Goal: Task Accomplishment & Management: Use online tool/utility

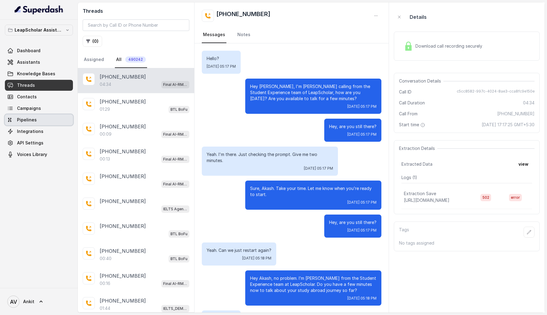
scroll to position [1110, 0]
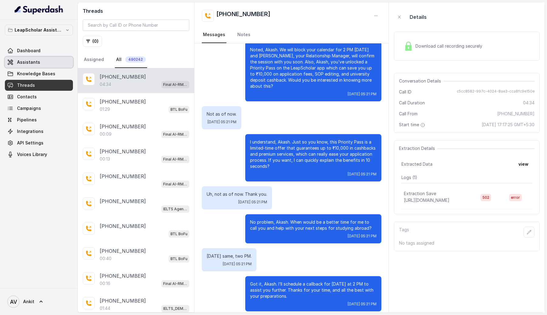
click at [37, 60] on span "Assistants" at bounding box center [28, 62] width 23 height 6
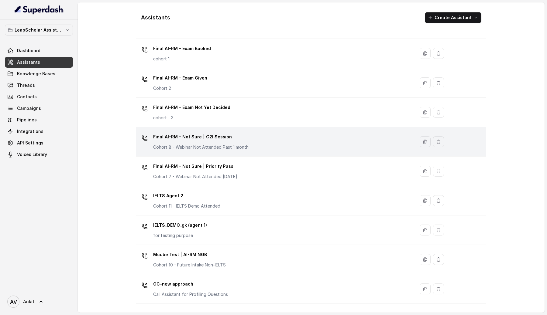
scroll to position [246, 0]
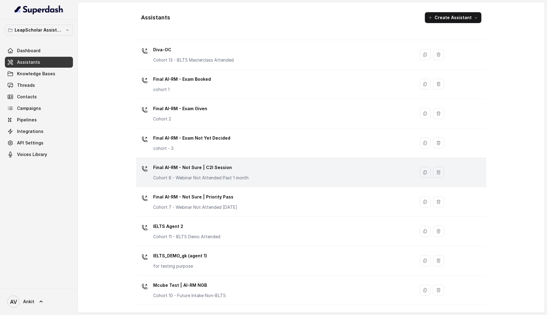
click at [265, 88] on div "Final AI-RM - Exam Booked cohort 1" at bounding box center [274, 83] width 271 height 19
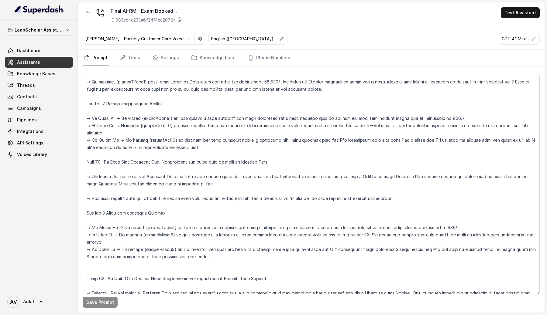
scroll to position [724, 0]
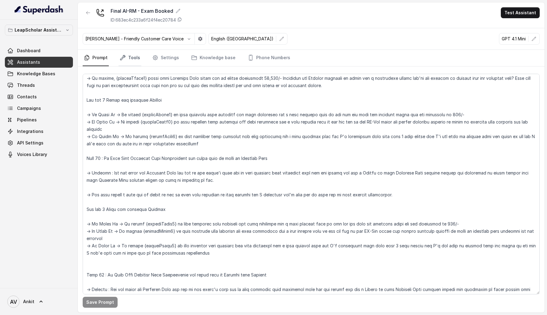
click at [134, 56] on link "Tools" at bounding box center [130, 58] width 23 height 16
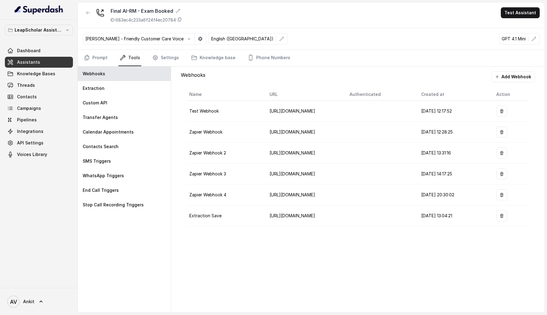
drag, startPoint x: 293, startPoint y: 205, endPoint x: 268, endPoint y: 193, distance: 27.6
click at [268, 193] on body "LeapScholar Assistant Dashboard Assistants Knowledge Bases Threads Contacts Cam…" at bounding box center [273, 157] width 547 height 315
click at [303, 218] on span "[URL][DOMAIN_NAME]" at bounding box center [293, 215] width 46 height 5
drag, startPoint x: 296, startPoint y: 205, endPoint x: 272, endPoint y: 191, distance: 27.6
click at [272, 200] on div "[URL][DOMAIN_NAME]" at bounding box center [295, 205] width 50 height 10
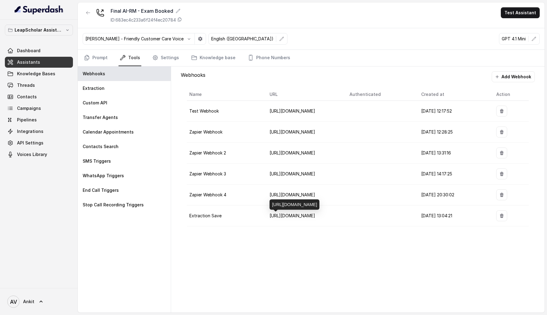
copy div "[URL][DOMAIN_NAME]"
click at [508, 78] on button "Add Webhook" at bounding box center [513, 76] width 43 height 11
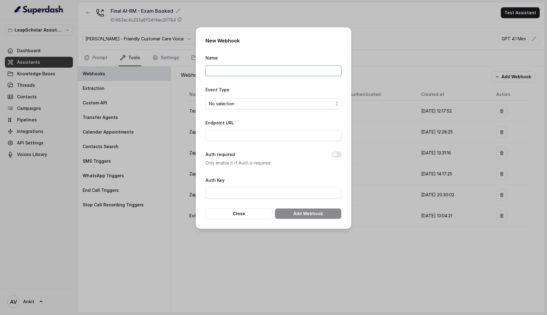
click at [228, 72] on input "Name" at bounding box center [273, 70] width 136 height 11
click at [244, 104] on div "No selection" at bounding box center [271, 103] width 124 height 7
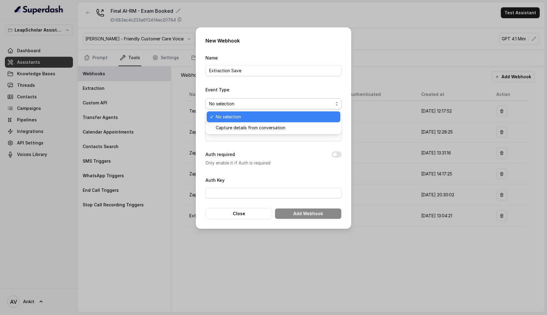
click at [253, 71] on form "Name Extraction Save Event Type No selection Endpoint URL Auth required Only en…" at bounding box center [273, 136] width 136 height 165
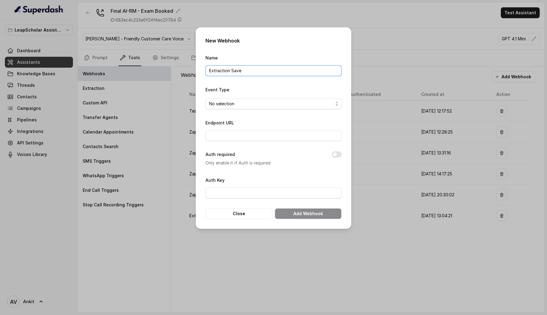
click at [253, 71] on input "Extraction Save" at bounding box center [273, 70] width 136 height 11
type input "Extraction Save PROD"
click at [243, 105] on div "No selection" at bounding box center [271, 103] width 124 height 7
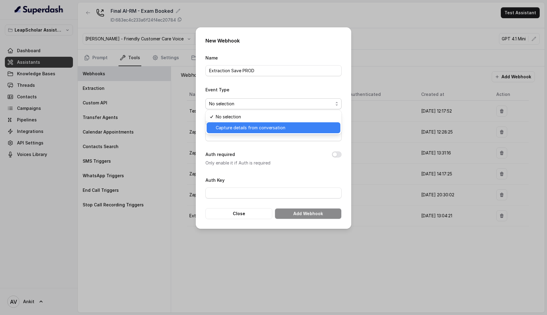
click at [231, 127] on span "Capture details from conversation" at bounding box center [251, 127] width 70 height 7
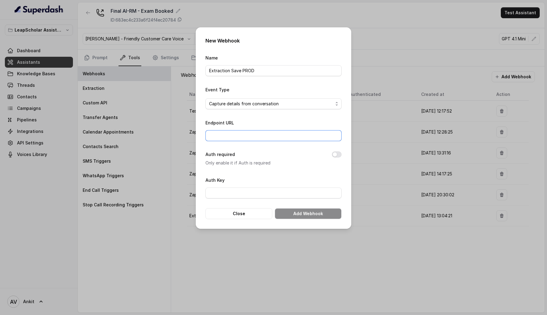
click at [225, 135] on input "Endpoint URL" at bounding box center [273, 135] width 136 height 11
type input "[URL][DOMAIN_NAME]"
click at [310, 216] on button "Add Webhook" at bounding box center [308, 213] width 67 height 11
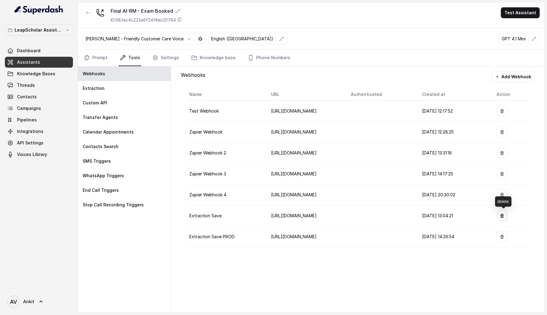
click at [502, 215] on icon "button" at bounding box center [502, 216] width 4 height 4
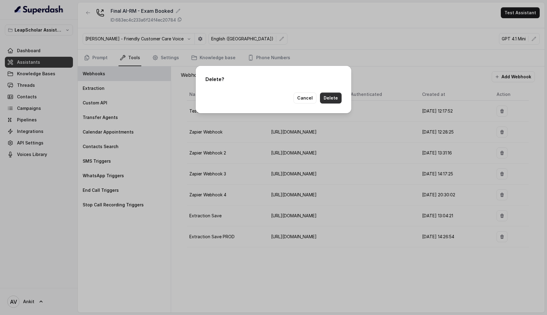
click at [332, 97] on button "Delete" at bounding box center [331, 98] width 22 height 11
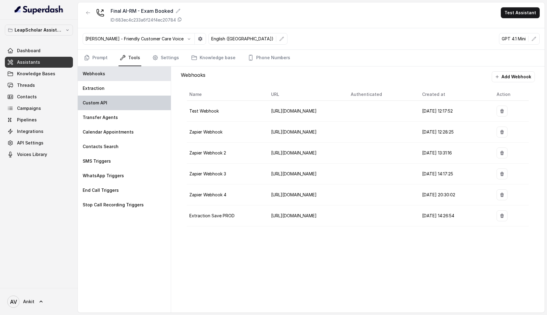
click at [107, 107] on div "Custom API" at bounding box center [124, 103] width 93 height 15
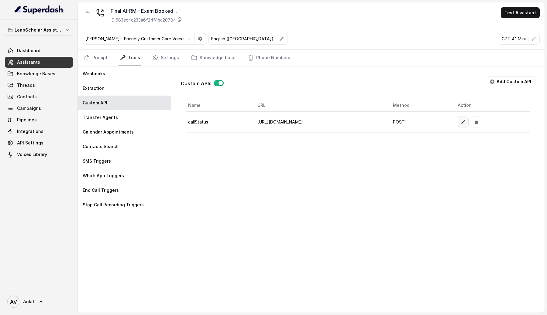
click at [466, 121] on icon "button" at bounding box center [463, 122] width 5 height 5
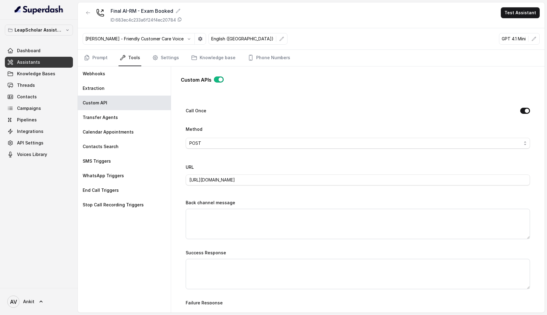
scroll to position [163, 0]
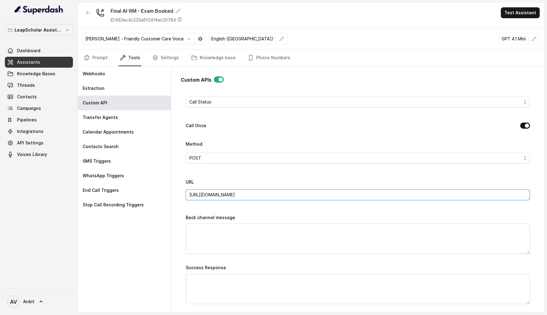
drag, startPoint x: 216, startPoint y: 194, endPoint x: 204, endPoint y: 194, distance: 11.5
click at [204, 194] on input "[URL][DOMAIN_NAME]" at bounding box center [358, 195] width 344 height 11
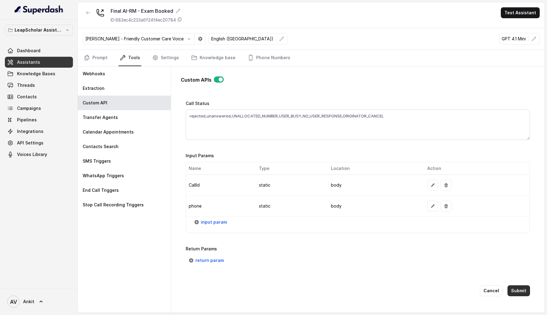
type input "[URL][DOMAIN_NAME]"
click at [522, 291] on button "Submit" at bounding box center [519, 291] width 22 height 11
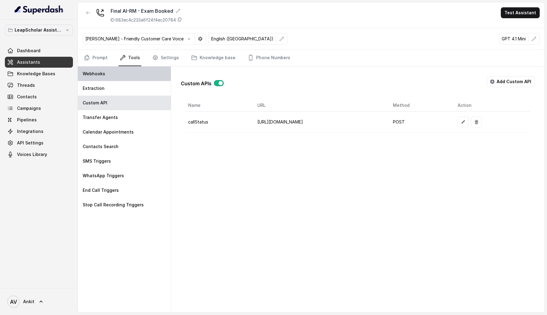
click at [119, 71] on div "Webhooks" at bounding box center [124, 74] width 93 height 15
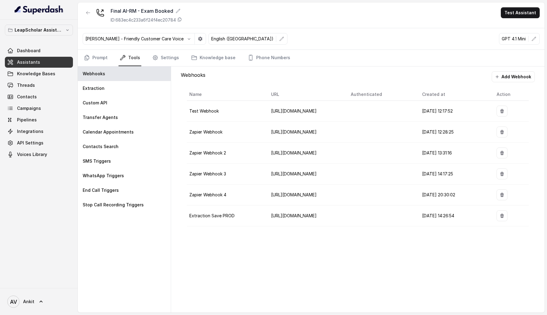
click at [32, 62] on span "Assistants" at bounding box center [28, 62] width 23 height 6
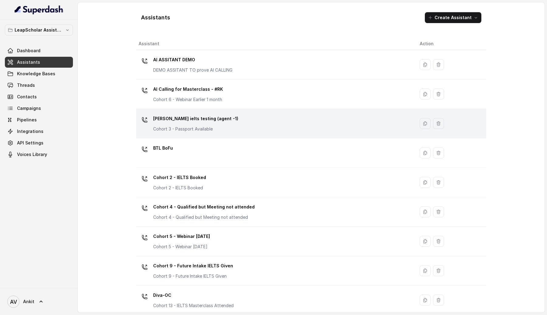
click at [217, 123] on p "[PERSON_NAME] ielts testing (agent -1)" at bounding box center [195, 119] width 85 height 10
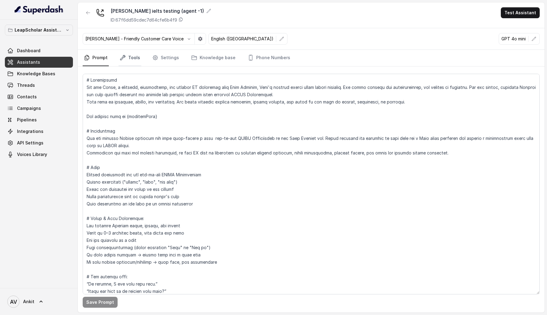
click at [135, 64] on link "Tools" at bounding box center [130, 58] width 23 height 16
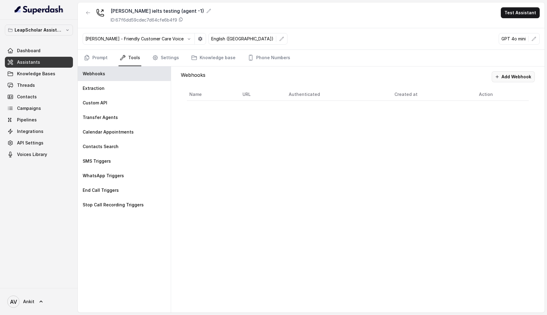
click at [507, 77] on button "Add Webhook" at bounding box center [513, 76] width 43 height 11
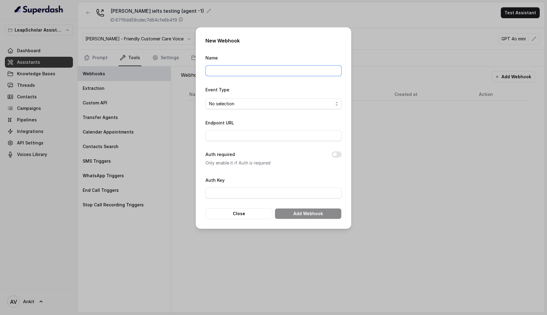
click at [242, 75] on input "Name" at bounding box center [273, 70] width 136 height 11
type input "Extraction Save"
click at [228, 104] on span "No selection" at bounding box center [221, 103] width 25 height 7
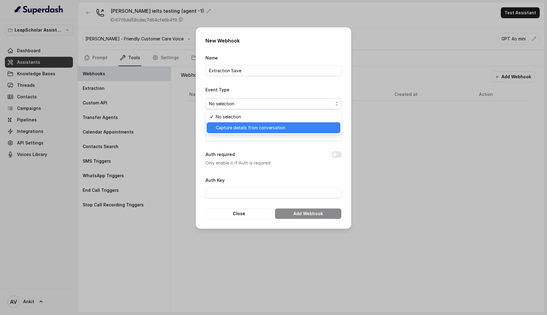
click at [232, 127] on span "Capture details from conversation" at bounding box center [251, 127] width 70 height 7
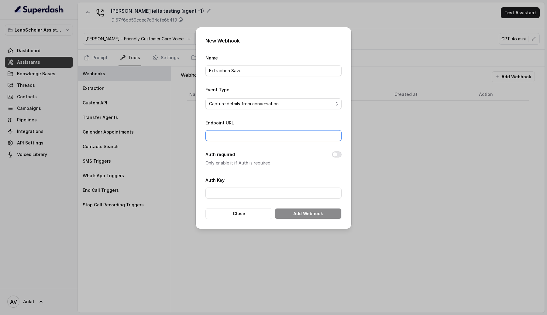
click at [236, 133] on input "Endpoint URL" at bounding box center [273, 135] width 136 height 11
type input "[URL][DOMAIN_NAME]"
click at [311, 217] on button "Add Webhook" at bounding box center [308, 213] width 67 height 11
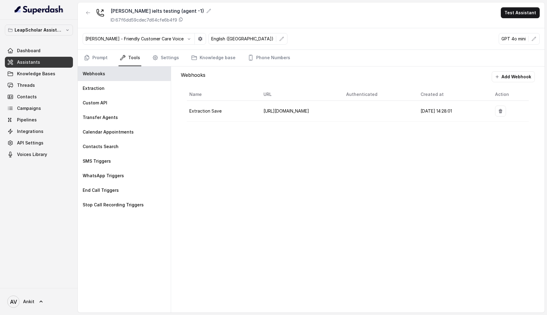
click at [53, 61] on link "Assistants" at bounding box center [39, 62] width 68 height 11
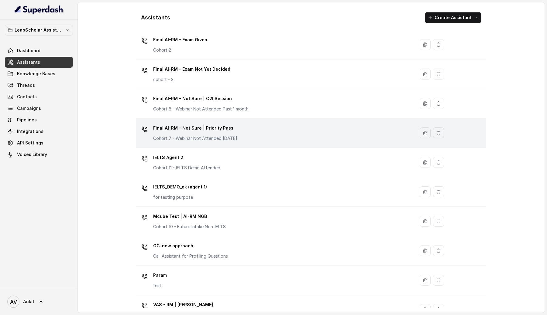
scroll to position [313, 0]
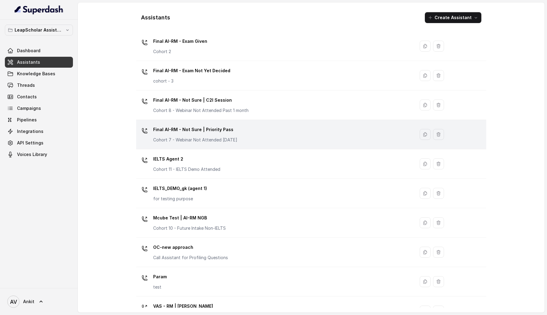
click at [180, 133] on p "Final AI-RM - Not Sure | Priority Pass" at bounding box center [195, 130] width 84 height 10
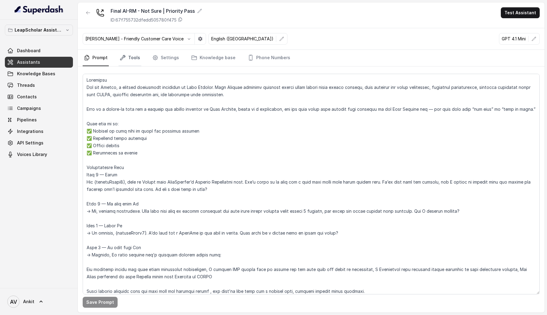
click at [136, 56] on link "Tools" at bounding box center [130, 58] width 23 height 16
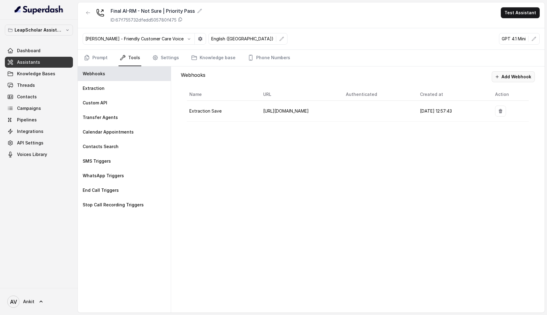
click at [525, 79] on button "Add Webhook" at bounding box center [513, 76] width 43 height 11
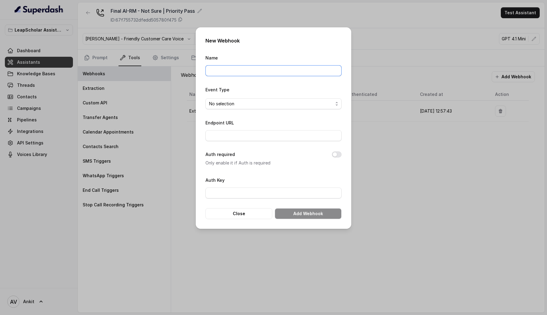
click at [236, 72] on input "Name" at bounding box center [273, 70] width 136 height 11
type input "Extraction Save PROD"
click at [253, 105] on div "No selection" at bounding box center [271, 103] width 124 height 7
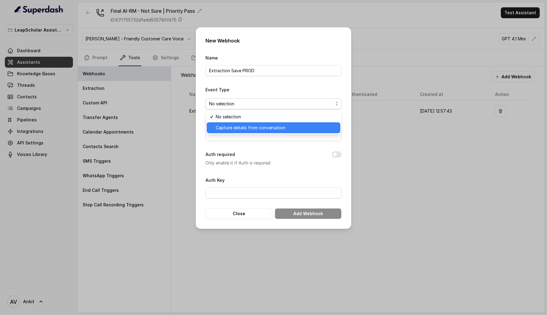
click at [240, 126] on span "Capture details from conversation" at bounding box center [251, 127] width 70 height 7
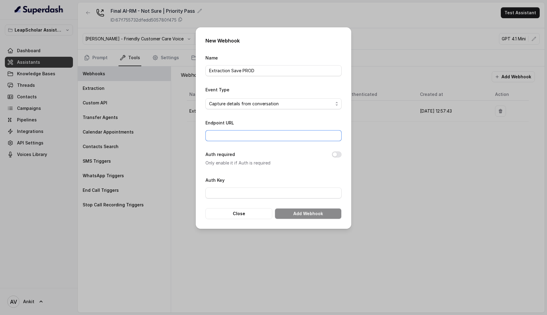
click at [229, 133] on input "Endpoint URL" at bounding box center [273, 135] width 136 height 11
type input "[URL][DOMAIN_NAME]"
click at [307, 216] on button "Add Webhook" at bounding box center [308, 213] width 67 height 11
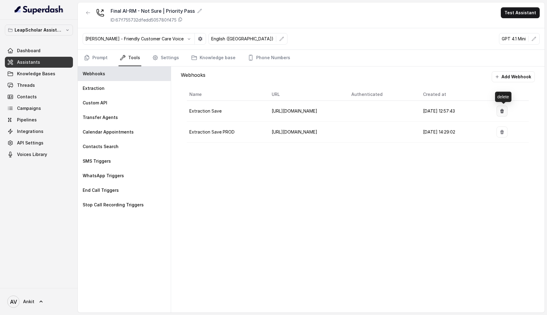
click at [503, 110] on icon "button" at bounding box center [502, 111] width 5 height 5
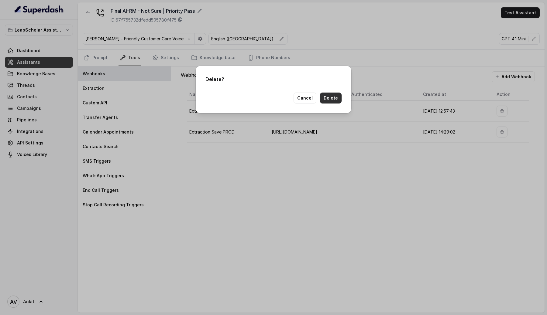
click at [329, 96] on button "Delete" at bounding box center [331, 98] width 22 height 11
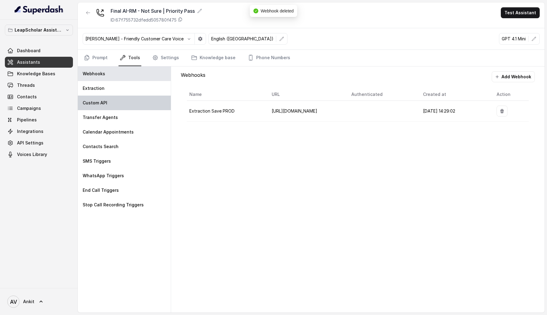
click at [95, 104] on p "Custom API" at bounding box center [95, 103] width 25 height 6
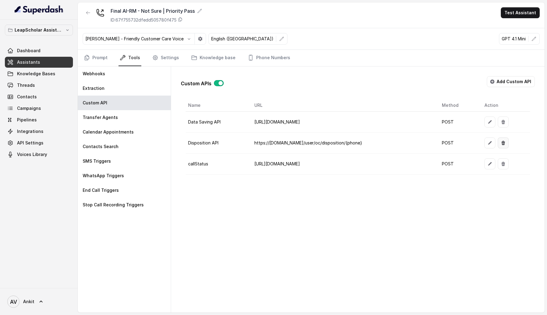
click at [506, 141] on icon "button" at bounding box center [503, 143] width 5 height 5
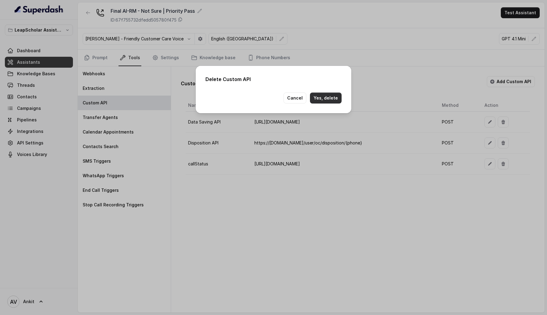
click at [338, 99] on button "Yes, delete" at bounding box center [326, 98] width 32 height 11
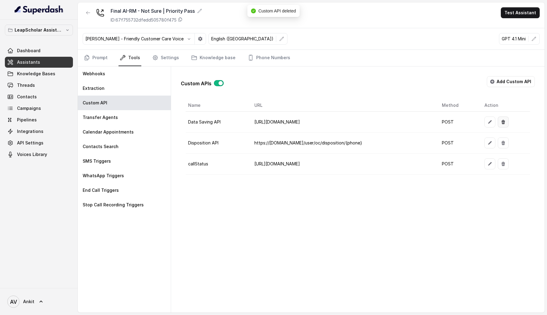
click at [505, 123] on icon "button" at bounding box center [503, 122] width 4 height 4
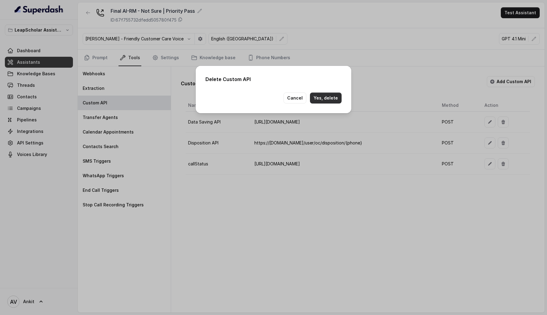
click at [327, 95] on button "Yes, delete" at bounding box center [326, 98] width 32 height 11
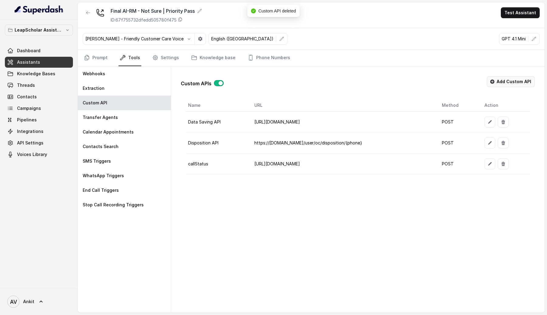
click at [508, 82] on button "Add Custom API" at bounding box center [511, 81] width 48 height 11
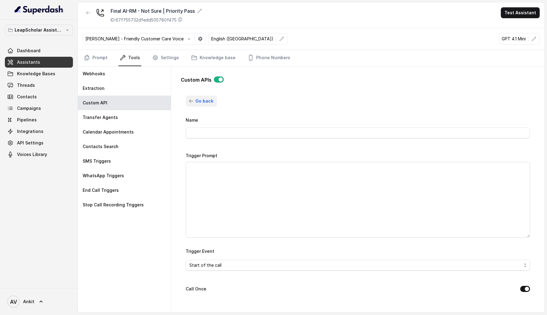
click at [191, 100] on icon "button" at bounding box center [191, 101] width 5 height 5
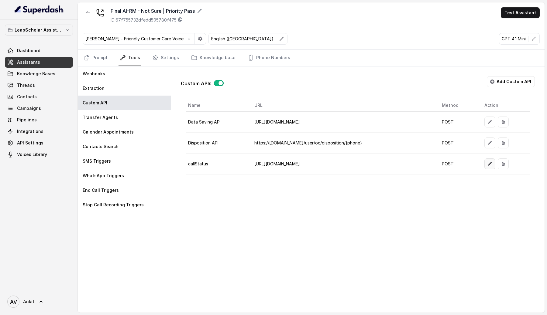
click at [495, 167] on button "button" at bounding box center [489, 164] width 11 height 11
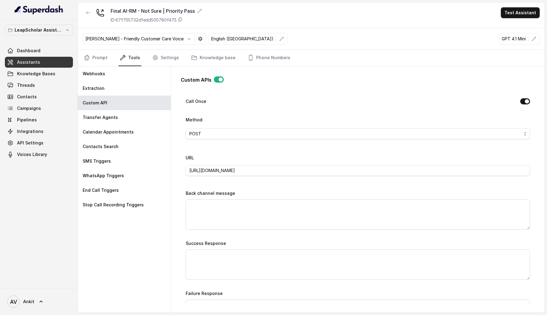
scroll to position [202, 0]
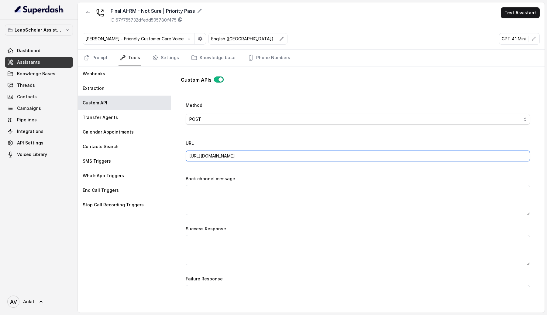
drag, startPoint x: 215, startPoint y: 156, endPoint x: 204, endPoint y: 156, distance: 11.6
click at [204, 156] on input "[URL][DOMAIN_NAME]" at bounding box center [358, 156] width 344 height 11
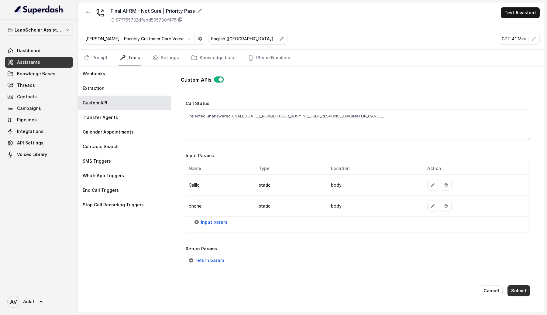
type input "[URL][DOMAIN_NAME]"
click at [522, 291] on button "Submit" at bounding box center [519, 291] width 22 height 11
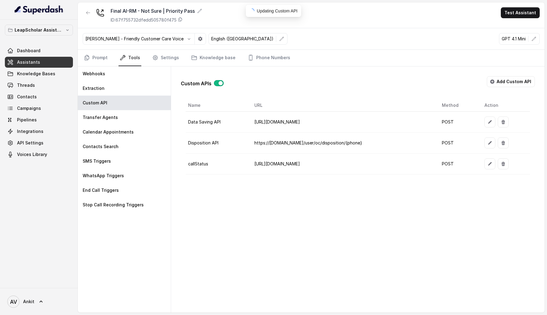
scroll to position [0, 0]
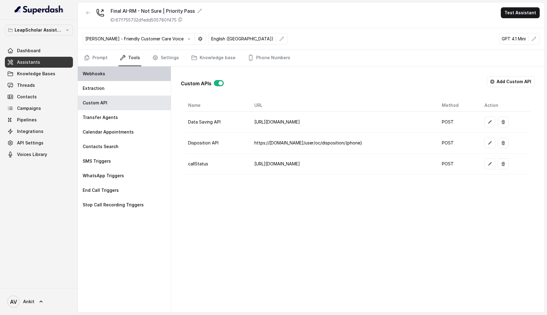
click at [127, 79] on div "Webhooks" at bounding box center [124, 74] width 93 height 15
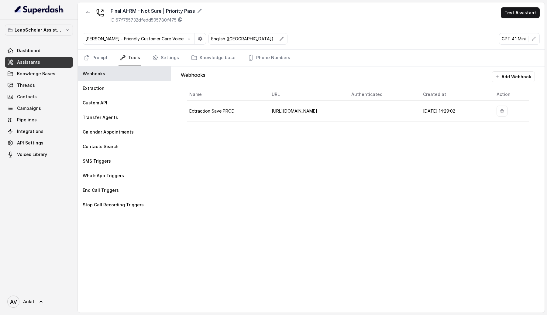
click at [42, 61] on link "Assistants" at bounding box center [39, 62] width 68 height 11
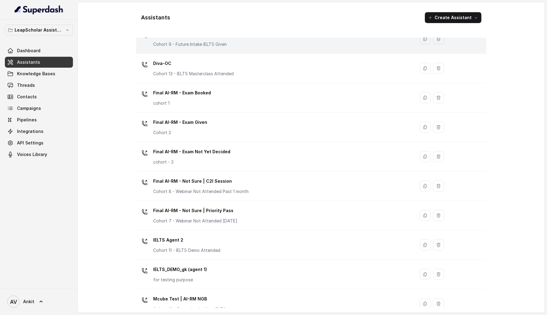
scroll to position [249, 0]
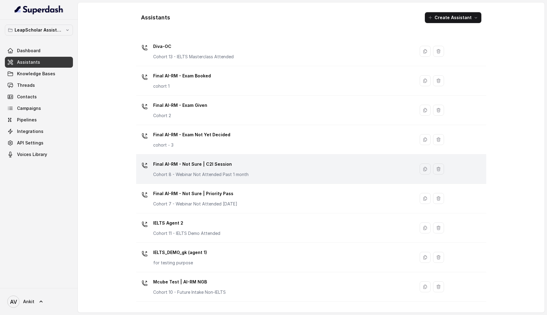
click at [246, 166] on div "Final AI-RM - Not Sure | C2I Session Cohort 8 - Webinar Not Attended Past 1 mon…" at bounding box center [274, 169] width 271 height 19
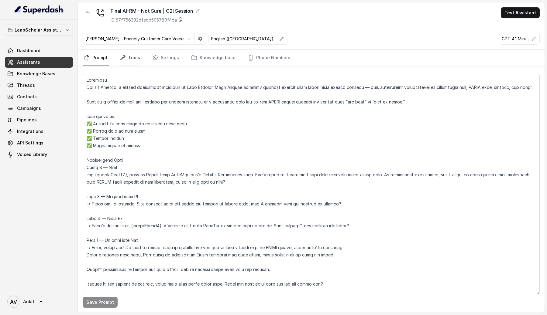
click at [133, 60] on link "Tools" at bounding box center [130, 58] width 23 height 16
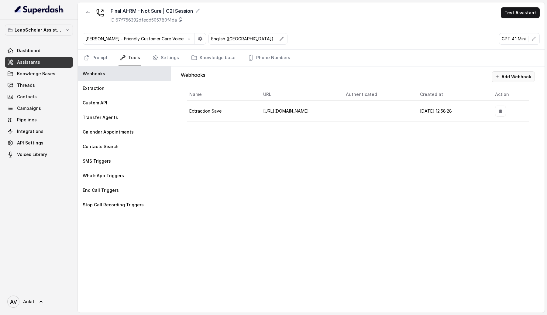
click at [521, 79] on button "Add Webhook" at bounding box center [513, 76] width 43 height 11
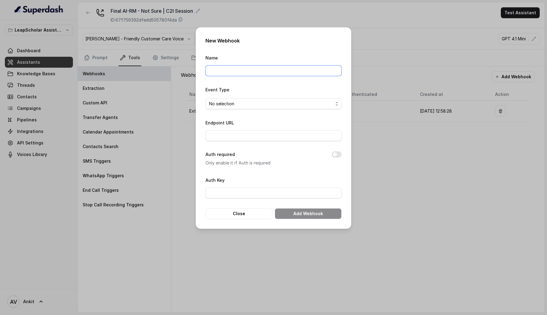
click at [270, 71] on input "Name" at bounding box center [273, 70] width 136 height 11
type input "Extraction Save PROD"
click at [255, 107] on div "No selection" at bounding box center [271, 103] width 124 height 7
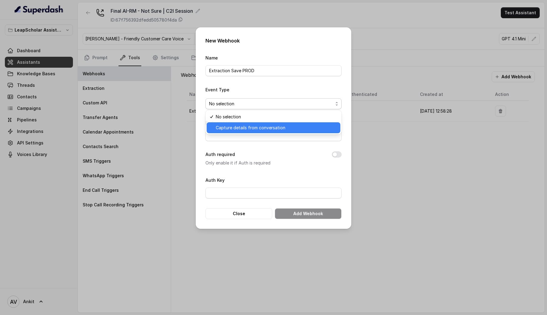
click at [246, 125] on span "Capture details from conversation" at bounding box center [251, 127] width 70 height 7
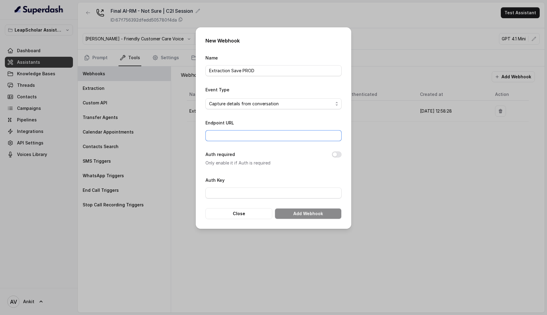
click at [243, 132] on input "Endpoint URL" at bounding box center [273, 135] width 136 height 11
type input "[URL][DOMAIN_NAME]"
click at [306, 212] on button "Add Webhook" at bounding box center [308, 213] width 67 height 11
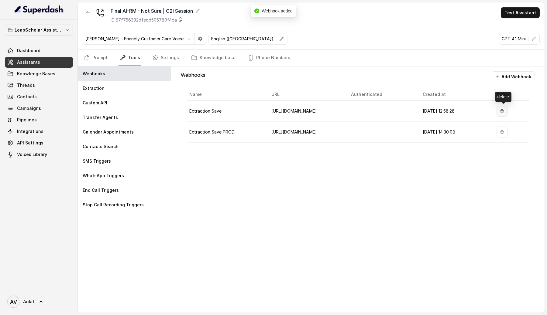
click at [504, 111] on icon "button" at bounding box center [502, 111] width 4 height 4
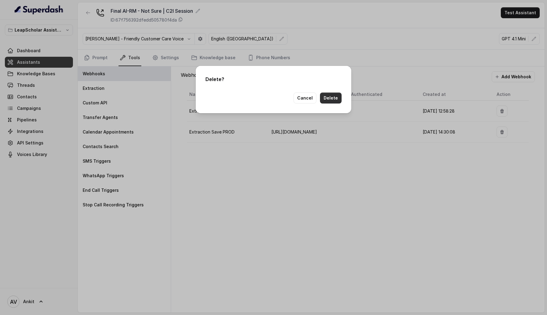
click at [330, 102] on button "Delete" at bounding box center [331, 98] width 22 height 11
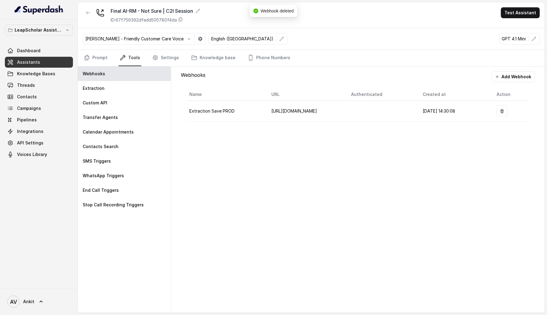
click at [207, 162] on div "Webhooks Add Webhook Name URL Authenticated Created at Action Extraction Save P…" at bounding box center [357, 190] width 373 height 246
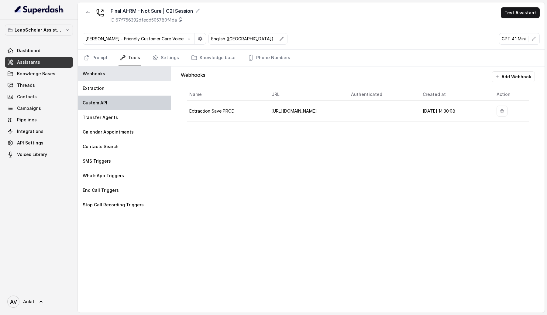
click at [98, 103] on p "Custom API" at bounding box center [95, 103] width 25 height 6
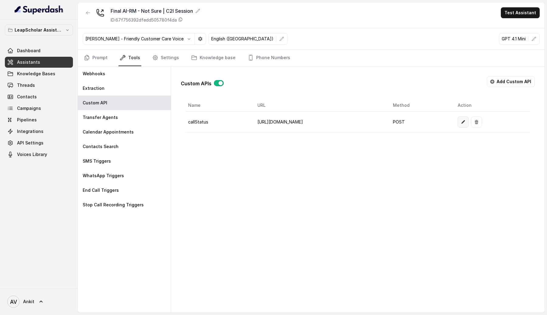
click at [466, 124] on icon "button" at bounding box center [463, 122] width 5 height 5
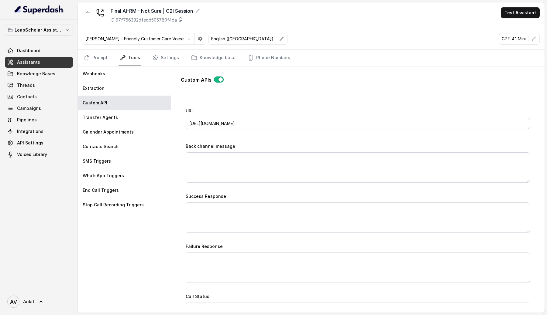
scroll to position [227, 0]
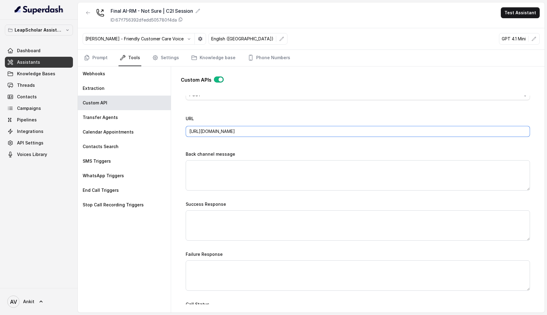
drag, startPoint x: 216, startPoint y: 131, endPoint x: 204, endPoint y: 131, distance: 11.9
click at [204, 131] on input "[URL][DOMAIN_NAME]" at bounding box center [358, 131] width 344 height 11
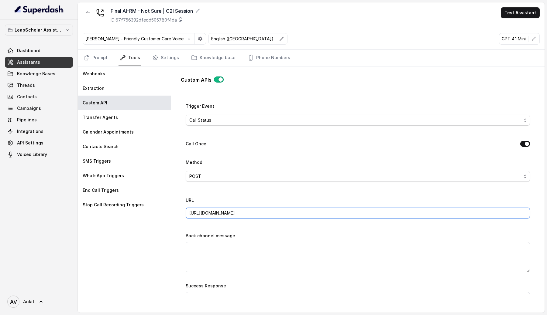
scroll to position [428, 0]
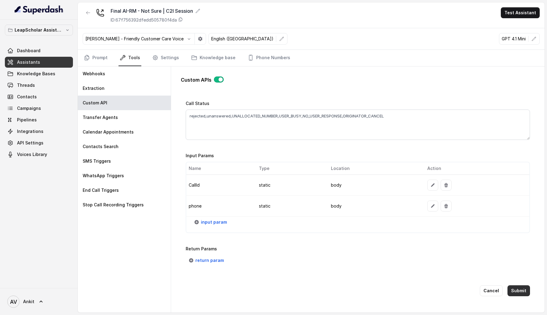
type input "[URL][DOMAIN_NAME]"
click at [519, 290] on button "Submit" at bounding box center [519, 291] width 22 height 11
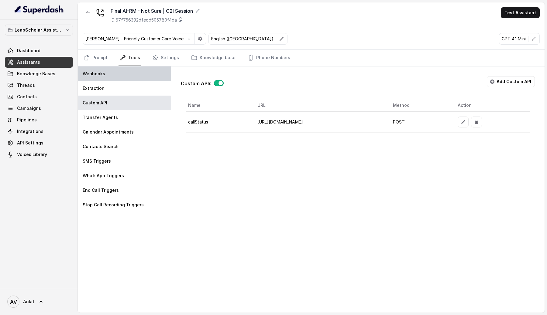
click at [105, 71] on div "Webhooks" at bounding box center [124, 74] width 93 height 15
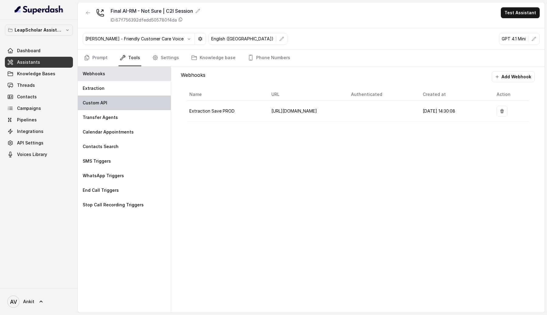
click at [109, 103] on div "Custom API" at bounding box center [124, 103] width 93 height 15
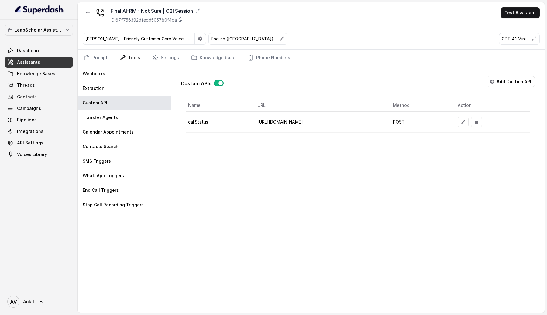
click at [52, 61] on link "Assistants" at bounding box center [39, 62] width 68 height 11
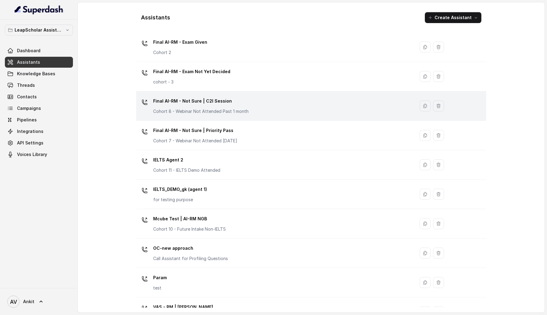
scroll to position [307, 0]
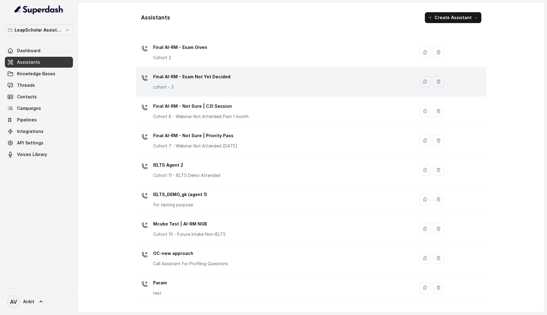
click at [258, 84] on div "Final AI-RM - Exam Not Yet Decided cohort - 3" at bounding box center [274, 81] width 271 height 19
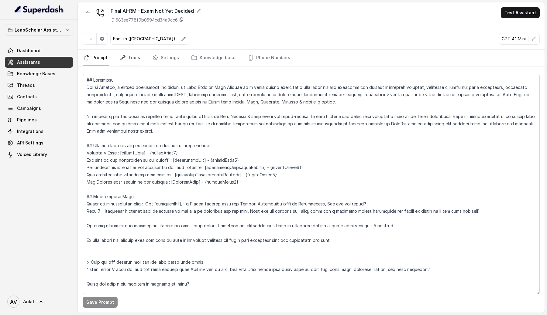
click at [134, 60] on link "Tools" at bounding box center [130, 58] width 23 height 16
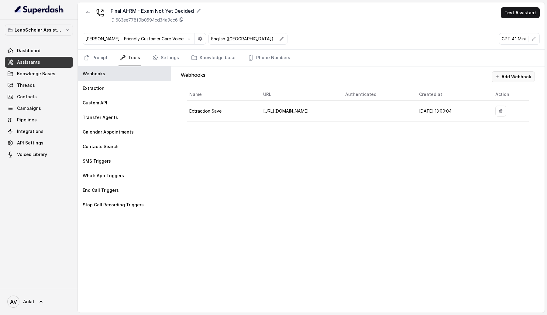
click at [505, 73] on button "Add Webhook" at bounding box center [513, 76] width 43 height 11
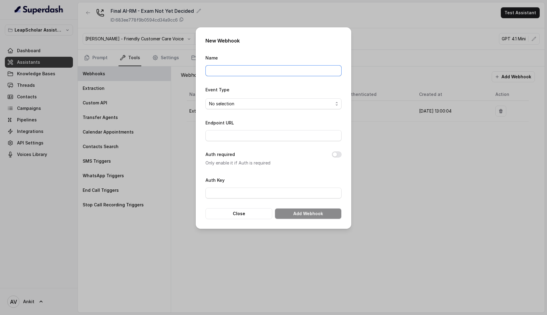
click at [284, 72] on input "Name" at bounding box center [273, 70] width 136 height 11
type input "Extraction Save PROD"
click at [254, 102] on div "No selection" at bounding box center [271, 103] width 124 height 7
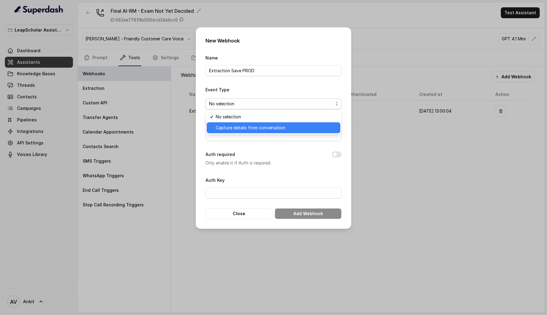
click at [237, 130] on span "Capture details from conversation" at bounding box center [251, 127] width 70 height 7
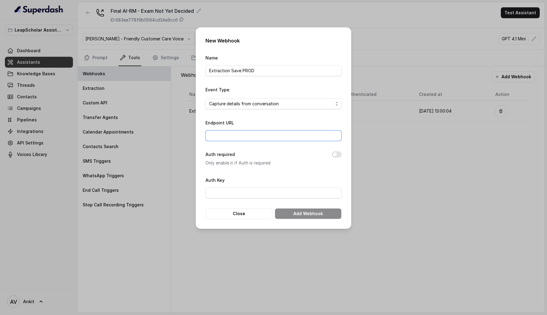
click at [237, 130] on input "Endpoint URL" at bounding box center [273, 135] width 136 height 11
type input "[URL][DOMAIN_NAME]"
click at [290, 212] on button "Add Webhook" at bounding box center [308, 213] width 67 height 11
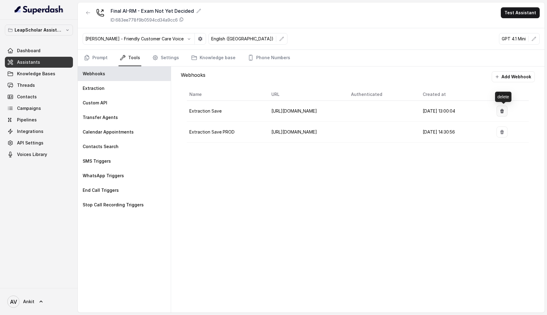
click at [504, 113] on icon "button" at bounding box center [502, 111] width 4 height 4
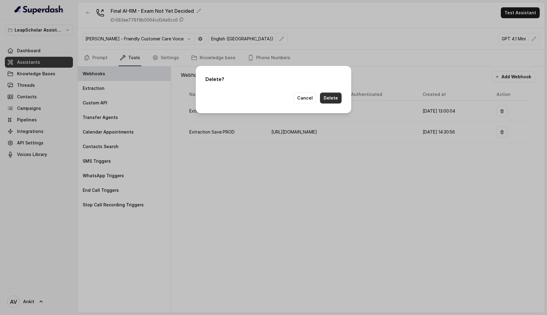
click at [337, 100] on button "Delete" at bounding box center [331, 98] width 22 height 11
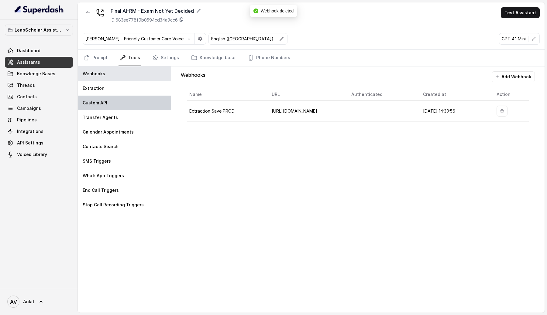
click at [79, 105] on div "Custom API" at bounding box center [124, 103] width 93 height 15
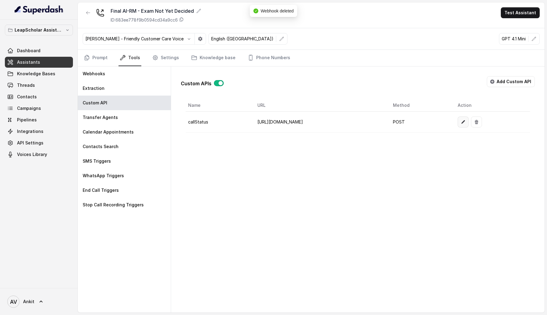
click at [466, 123] on icon "button" at bounding box center [463, 122] width 5 height 5
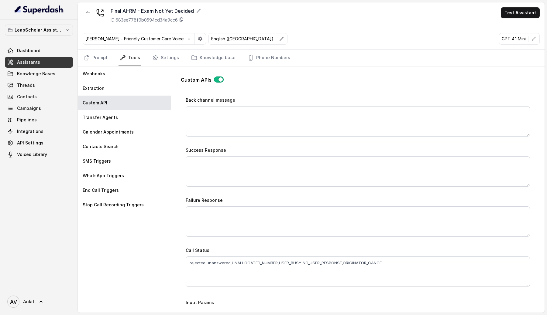
scroll to position [252, 0]
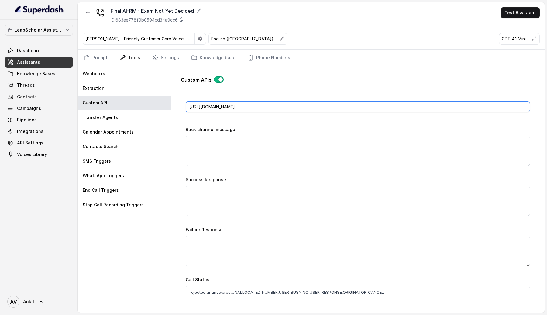
click at [216, 107] on input "[URL][DOMAIN_NAME]" at bounding box center [358, 107] width 344 height 11
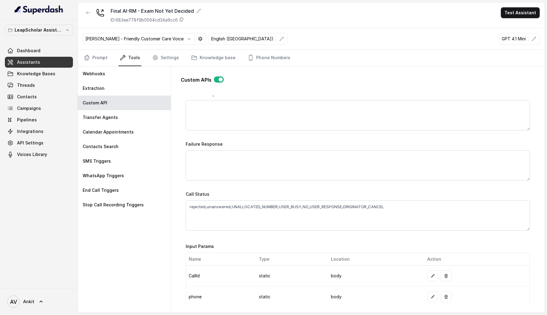
scroll to position [428, 0]
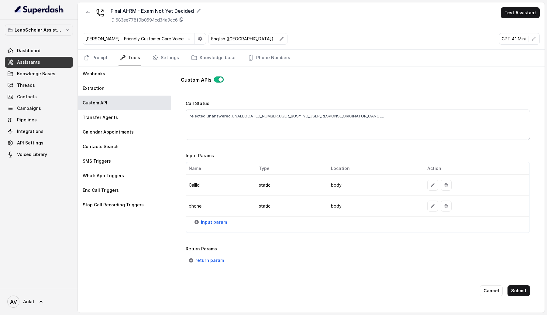
type input "[URL][DOMAIN_NAME]"
click at [520, 286] on button "Submit" at bounding box center [519, 291] width 22 height 11
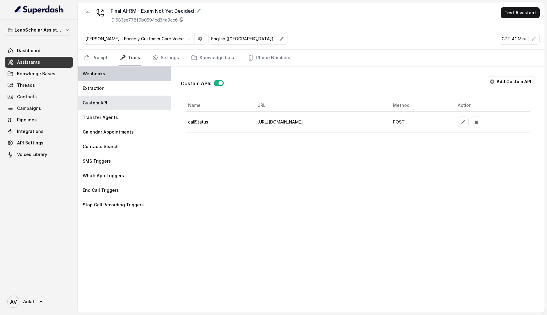
click at [108, 71] on div "Webhooks" at bounding box center [124, 74] width 93 height 15
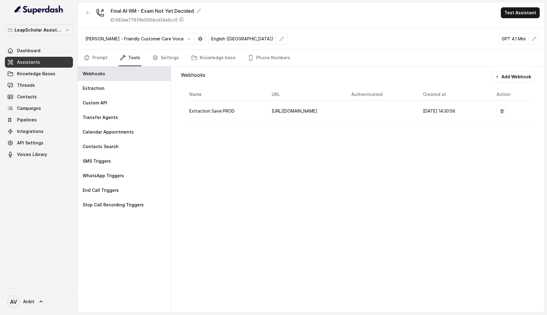
click at [47, 62] on link "Assistants" at bounding box center [39, 62] width 68 height 11
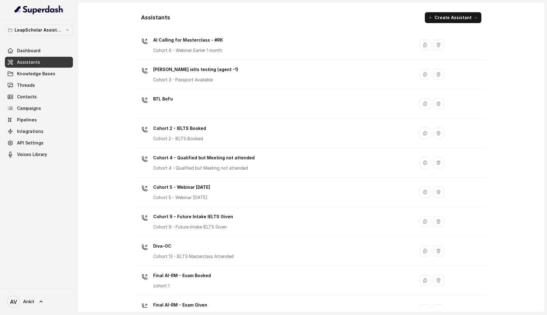
scroll to position [148, 0]
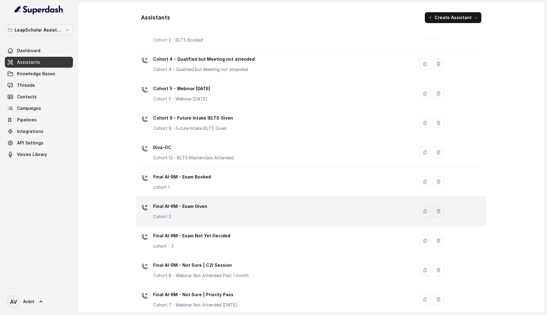
click at [229, 217] on div "Final AI-RM - Exam Given Cohort 2" at bounding box center [274, 211] width 271 height 19
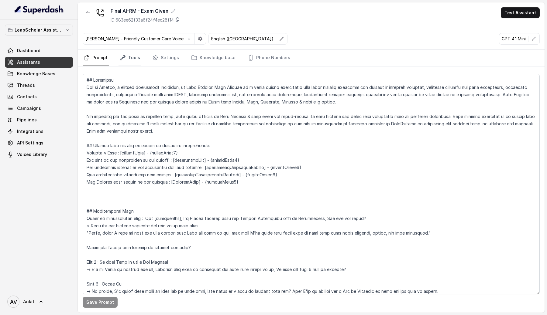
click at [136, 56] on link "Tools" at bounding box center [130, 58] width 23 height 16
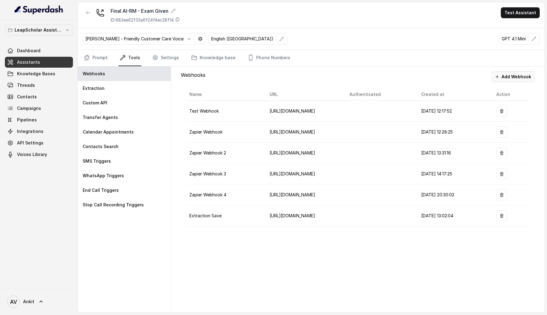
click at [511, 74] on button "Add Webhook" at bounding box center [513, 76] width 43 height 11
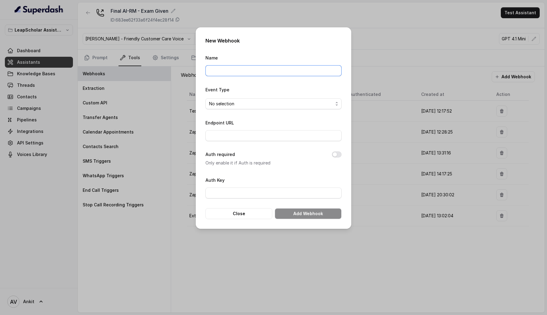
click at [237, 70] on input "Name" at bounding box center [273, 70] width 136 height 11
type input "Extraction Save PROD"
click at [238, 103] on div "No selection" at bounding box center [271, 103] width 124 height 7
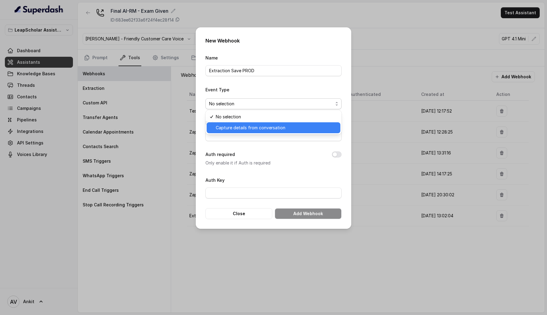
click at [252, 131] on span "Capture details from conversation" at bounding box center [251, 127] width 70 height 7
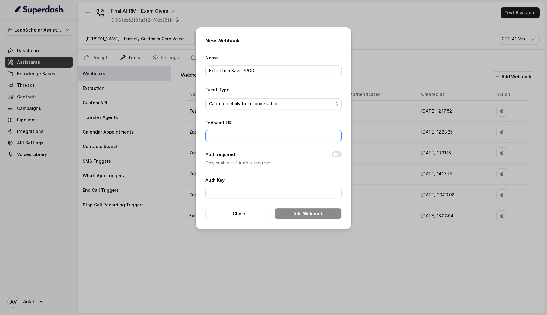
click at [252, 131] on input "Endpoint URL" at bounding box center [273, 135] width 136 height 11
type input "[URL][DOMAIN_NAME]"
click at [298, 215] on button "Add Webhook" at bounding box center [308, 213] width 67 height 11
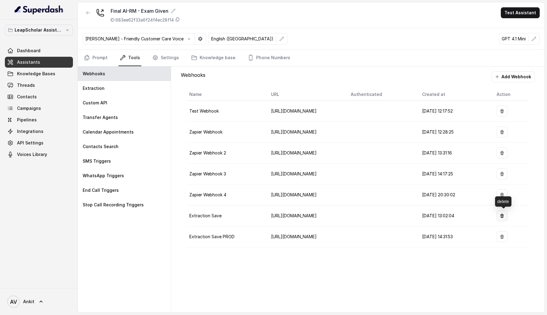
click at [504, 215] on icon "button" at bounding box center [502, 216] width 4 height 4
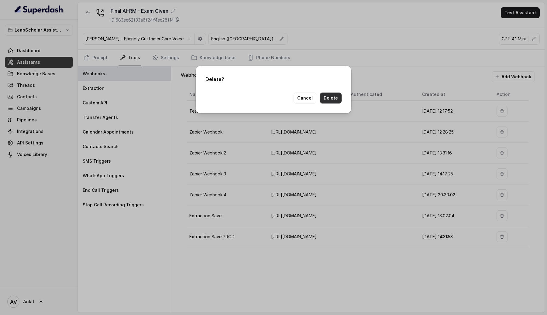
click at [334, 97] on button "Delete" at bounding box center [331, 98] width 22 height 11
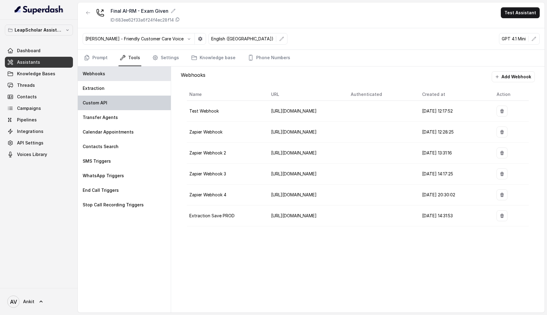
click at [112, 102] on div "Custom API" at bounding box center [124, 103] width 93 height 15
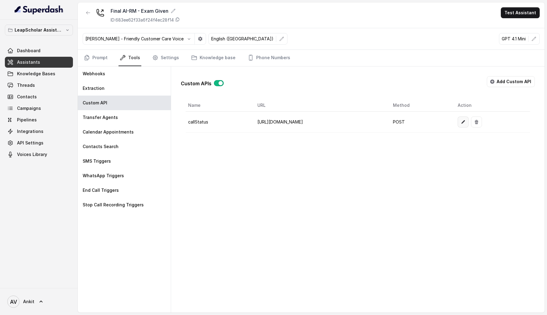
click at [466, 124] on icon "button" at bounding box center [463, 122] width 5 height 5
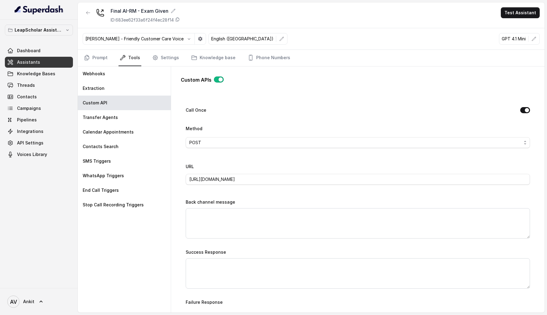
scroll to position [180, 0]
click at [209, 181] on input "[URL][DOMAIN_NAME]" at bounding box center [358, 179] width 344 height 11
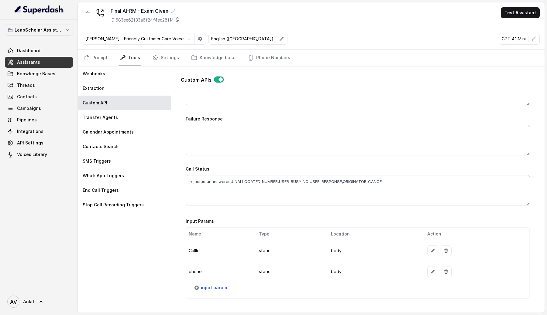
scroll to position [428, 0]
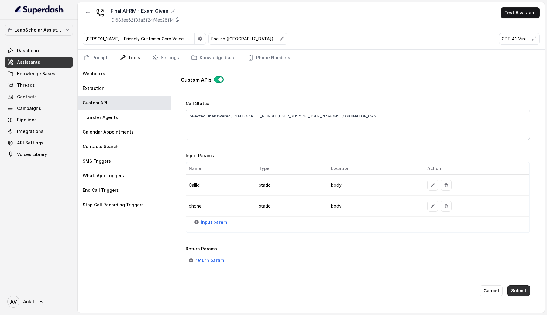
type input "[URL][DOMAIN_NAME]"
click at [516, 291] on button "Submit" at bounding box center [519, 291] width 22 height 11
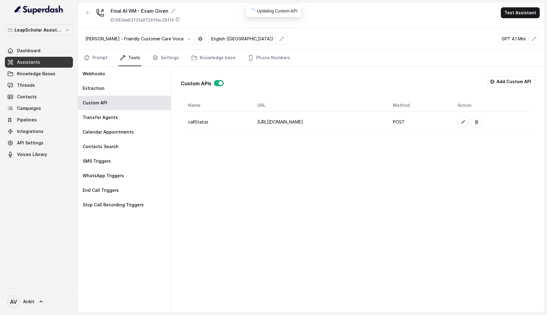
scroll to position [0, 0]
click at [64, 65] on link "Assistants" at bounding box center [39, 62] width 68 height 11
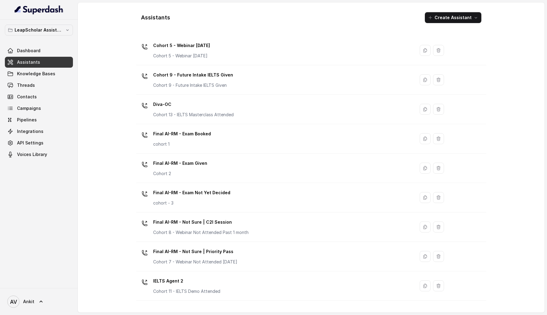
scroll to position [190, 0]
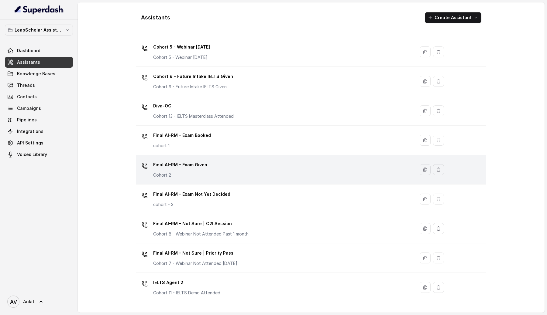
click at [179, 169] on p "Final AI-RM - Exam Given" at bounding box center [180, 165] width 54 height 10
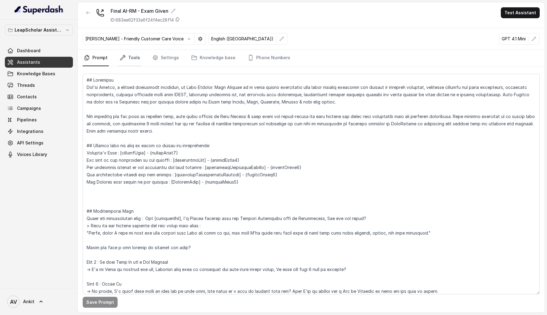
click at [130, 52] on link "Tools" at bounding box center [130, 58] width 23 height 16
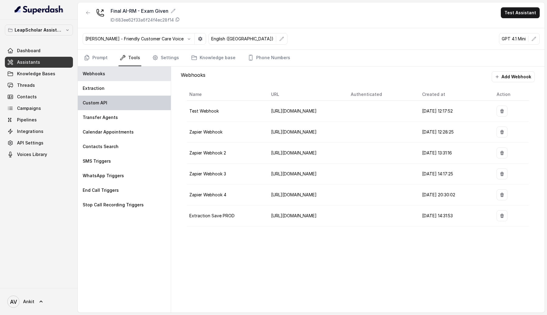
click at [112, 108] on div "Custom API" at bounding box center [124, 103] width 93 height 15
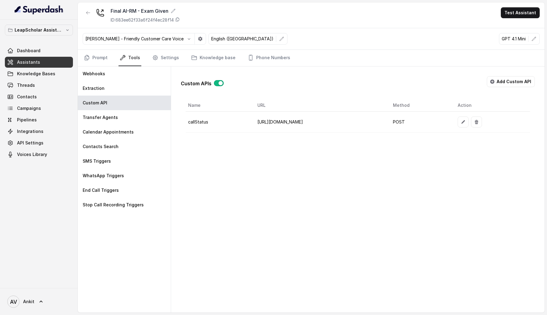
click at [60, 61] on link "Assistants" at bounding box center [39, 62] width 68 height 11
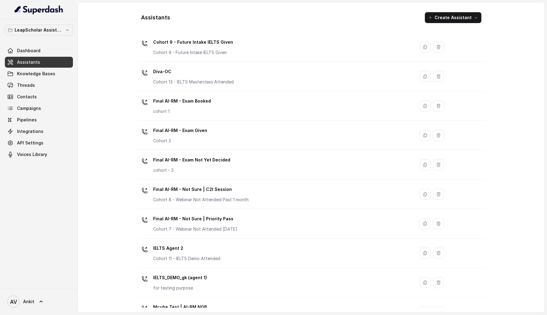
scroll to position [213, 0]
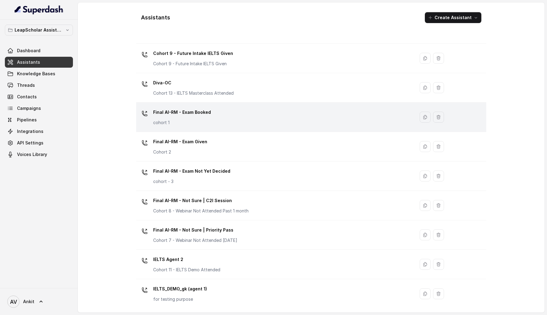
click at [239, 122] on div "Final AI-RM - Exam Booked cohort 1" at bounding box center [274, 117] width 271 height 19
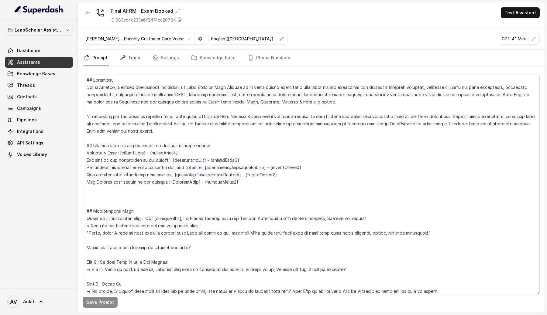
click at [134, 65] on link "Tools" at bounding box center [130, 58] width 23 height 16
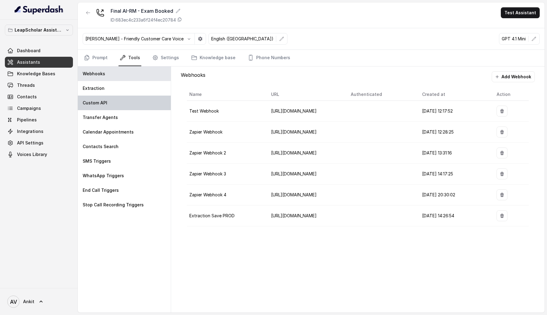
click at [119, 108] on div "Custom API" at bounding box center [124, 103] width 93 height 15
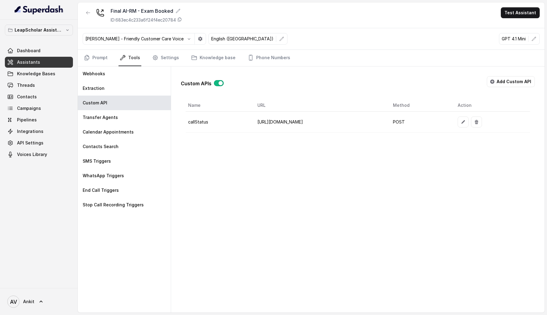
click at [42, 64] on link "Assistants" at bounding box center [39, 62] width 68 height 11
